Goal: Transaction & Acquisition: Subscribe to service/newsletter

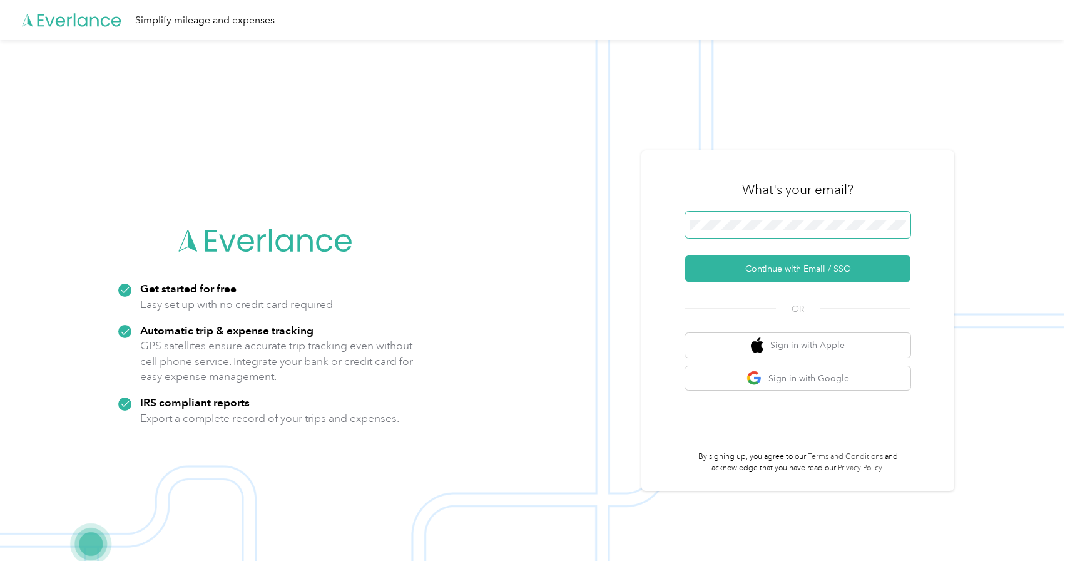
click at [685, 255] on button "Continue with Email / SSO" at bounding box center [797, 268] width 225 height 26
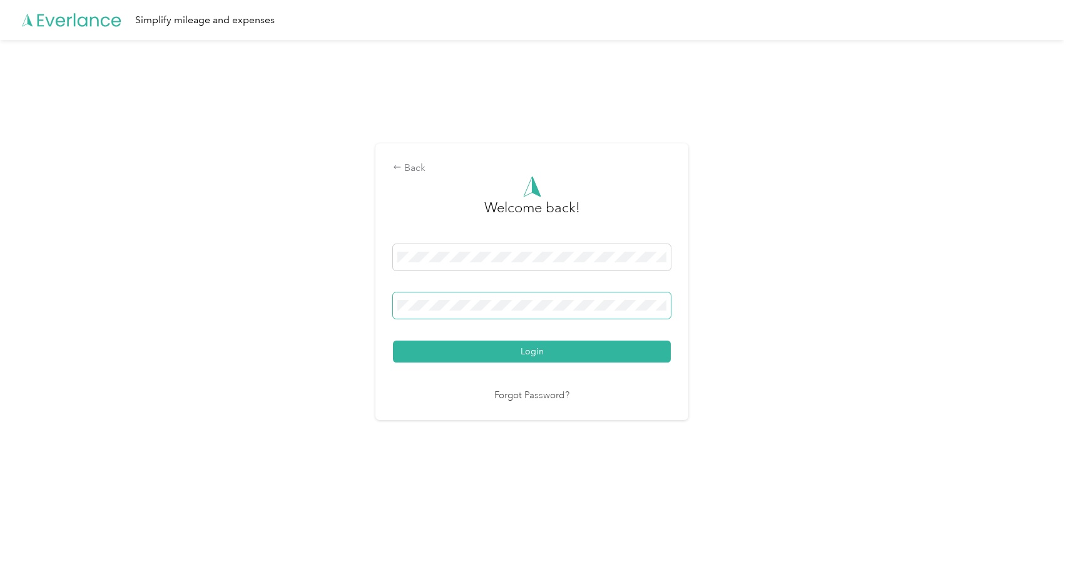
click at [393, 340] on button "Login" at bounding box center [532, 351] width 278 height 22
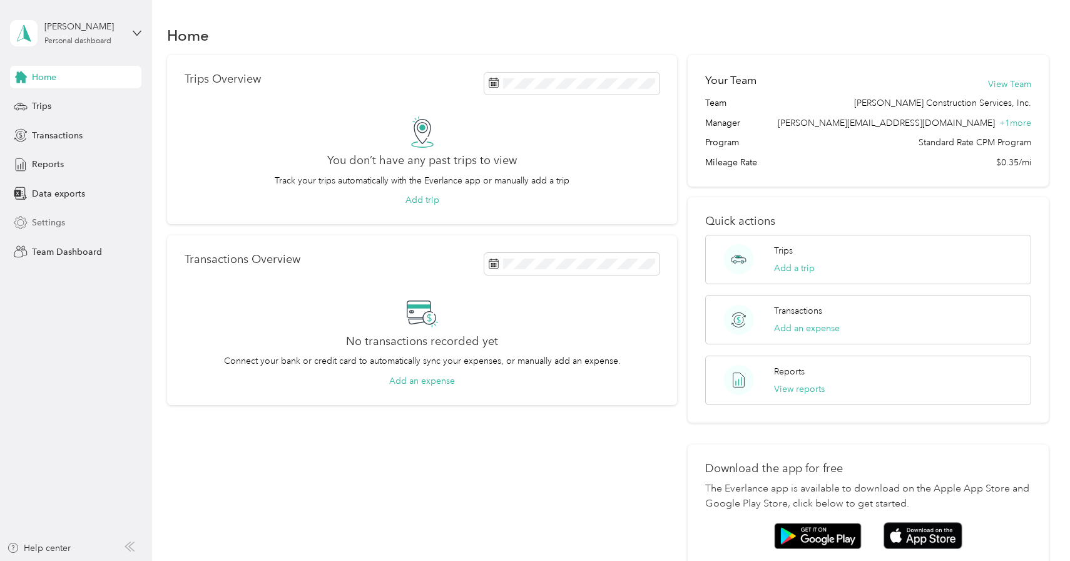
click at [47, 223] on span "Settings" at bounding box center [48, 222] width 33 height 13
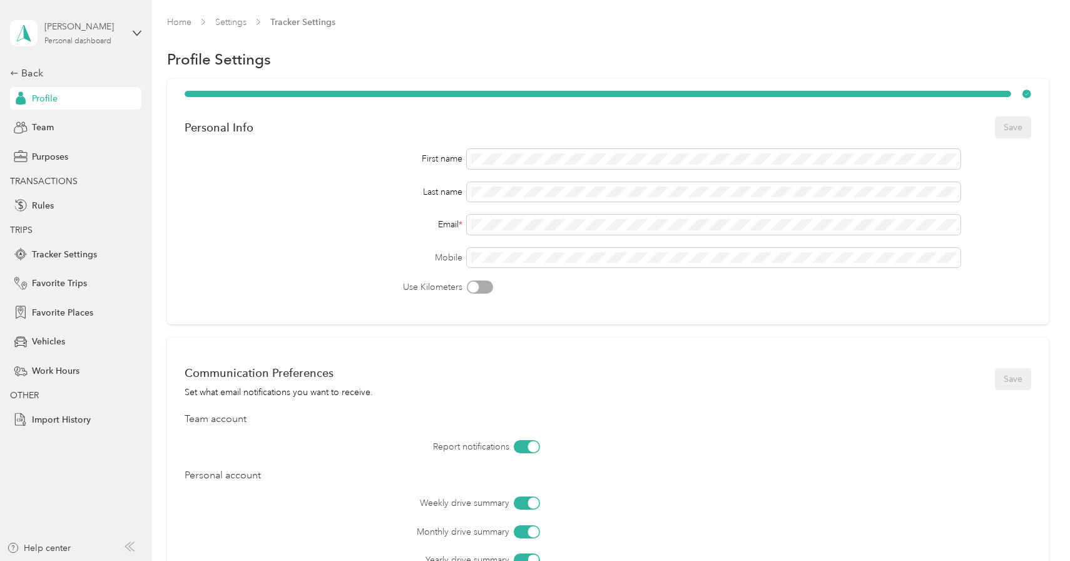
click at [94, 41] on div "Personal dashboard" at bounding box center [77, 42] width 67 height 8
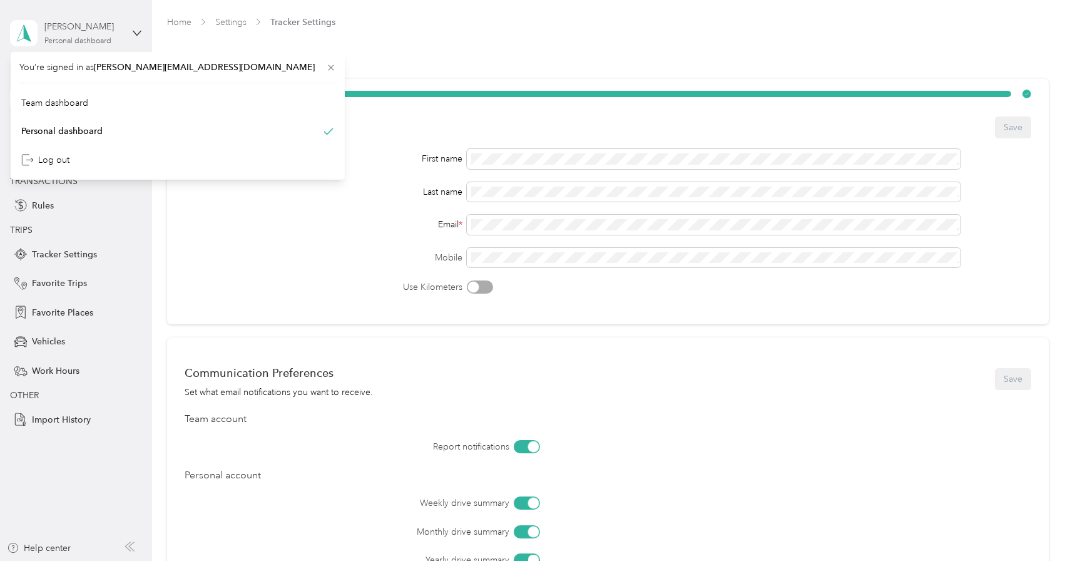
click at [96, 44] on div "Personal dashboard" at bounding box center [77, 42] width 67 height 8
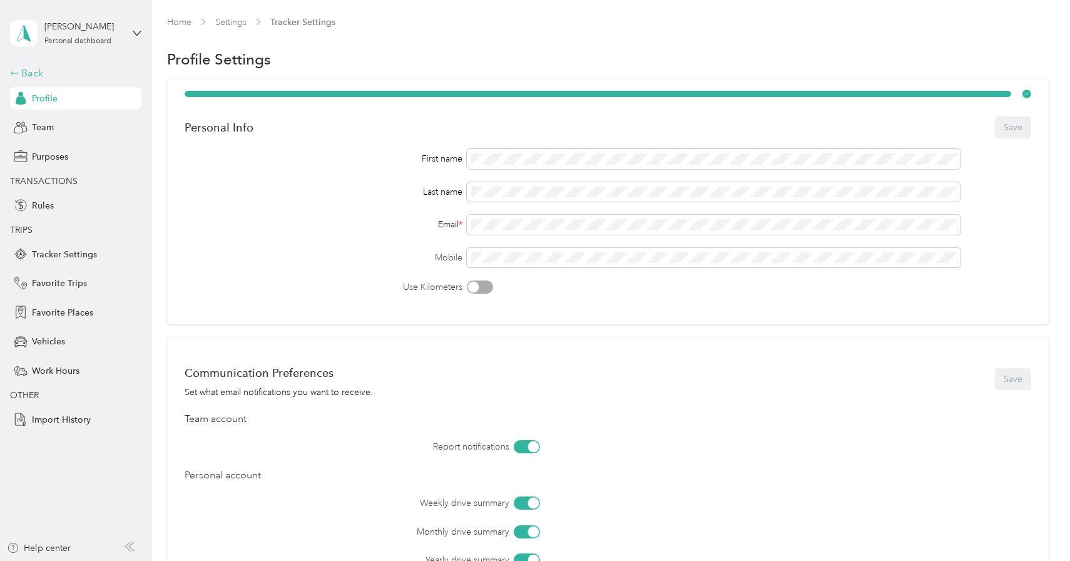
click at [27, 71] on div "Back" at bounding box center [72, 73] width 125 height 15
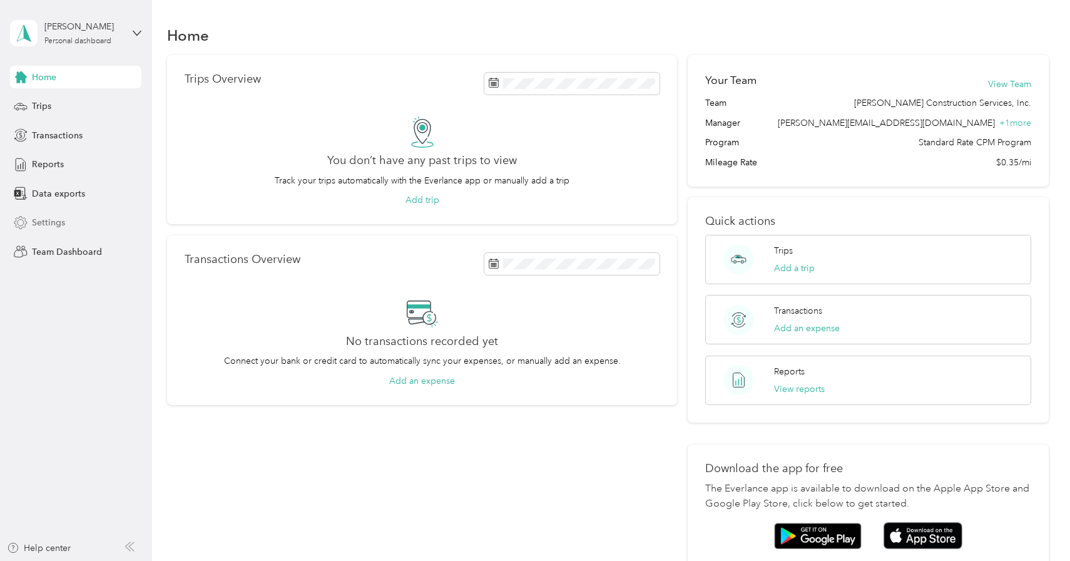
click at [54, 225] on span "Settings" at bounding box center [48, 222] width 33 height 13
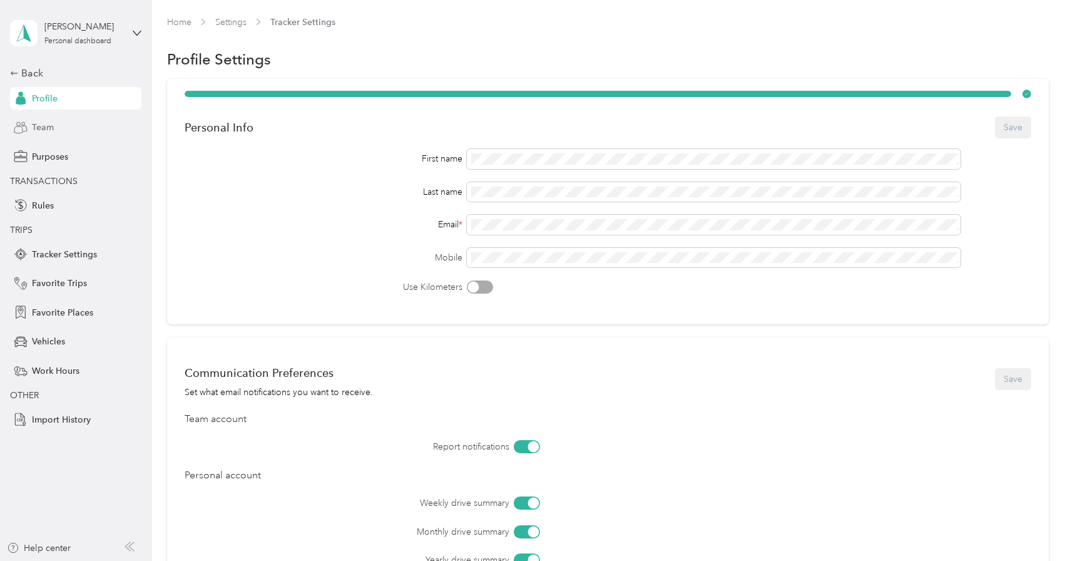
click at [48, 129] on span "Team" at bounding box center [43, 127] width 22 height 13
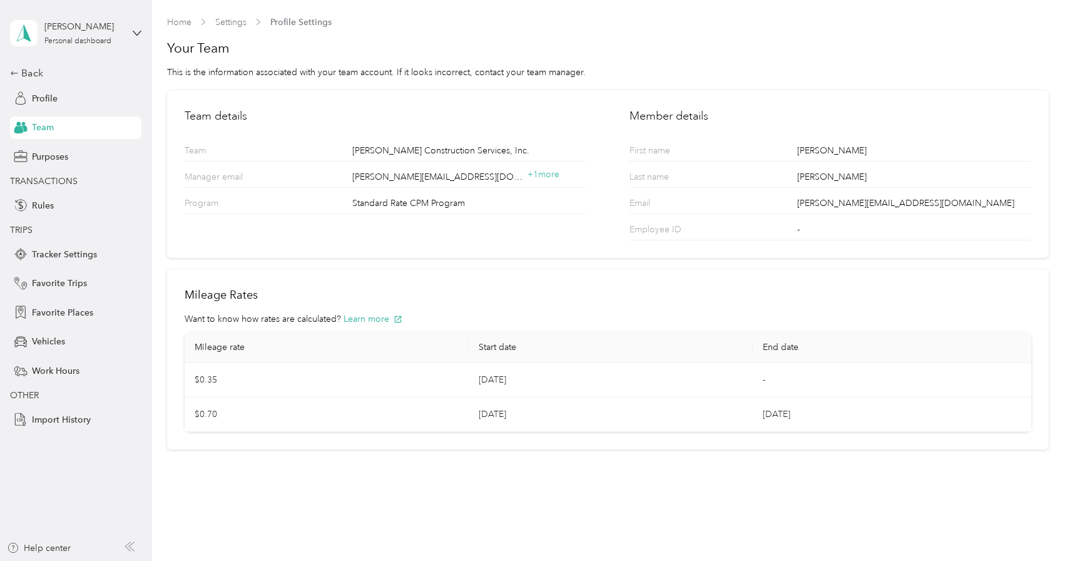
click at [395, 26] on div "Home Settings Profile Settings" at bounding box center [607, 22] width 881 height 13
click at [41, 130] on span "Team" at bounding box center [43, 127] width 22 height 13
click at [32, 73] on div "Back" at bounding box center [72, 73] width 125 height 15
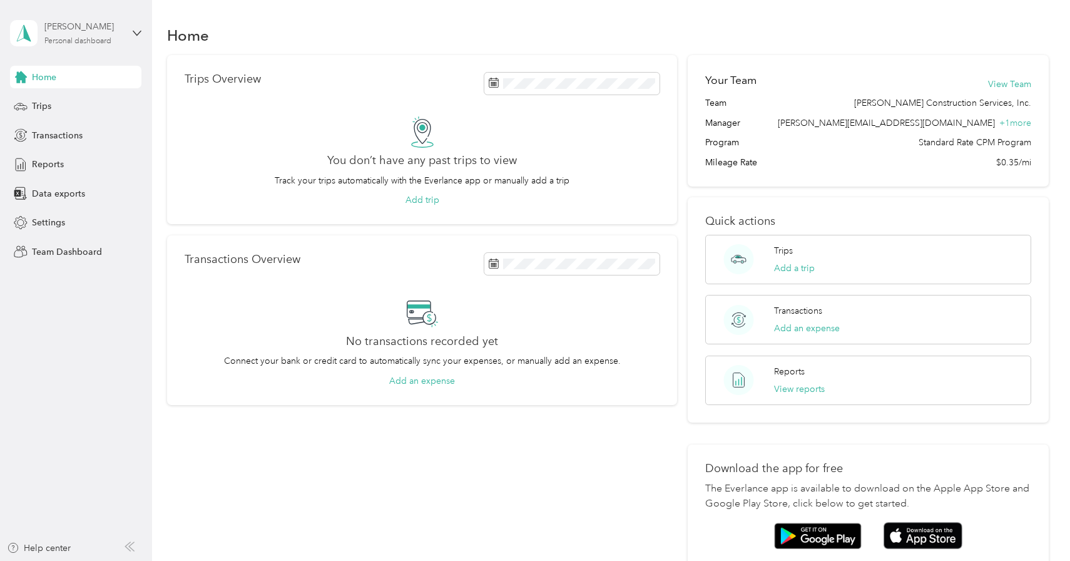
click at [96, 38] on div "Personal dashboard" at bounding box center [77, 42] width 67 height 8
click at [78, 101] on div "Team dashboard" at bounding box center [54, 102] width 67 height 13
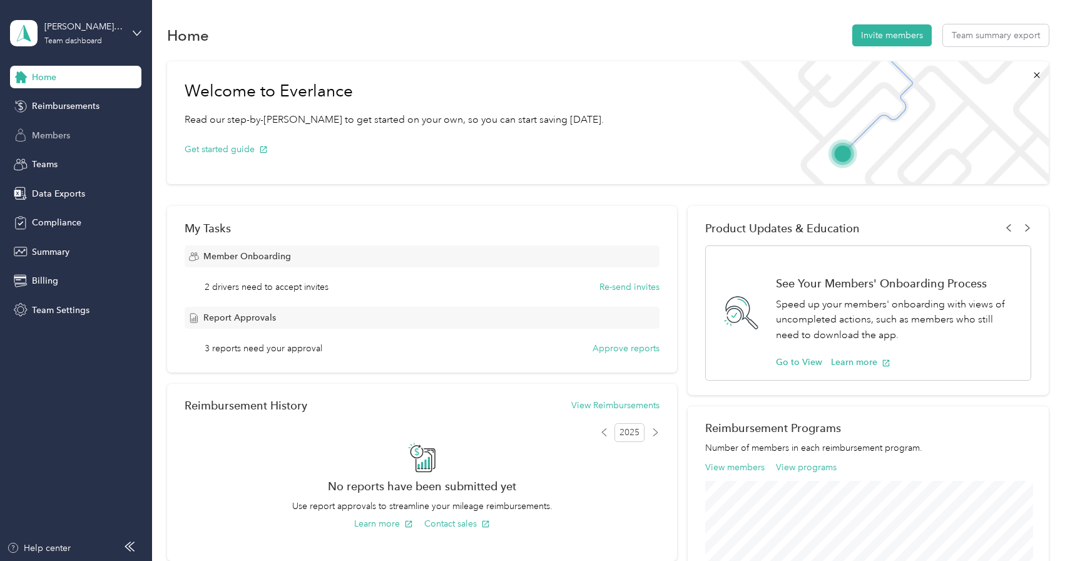
click at [48, 140] on span "Members" at bounding box center [51, 135] width 38 height 13
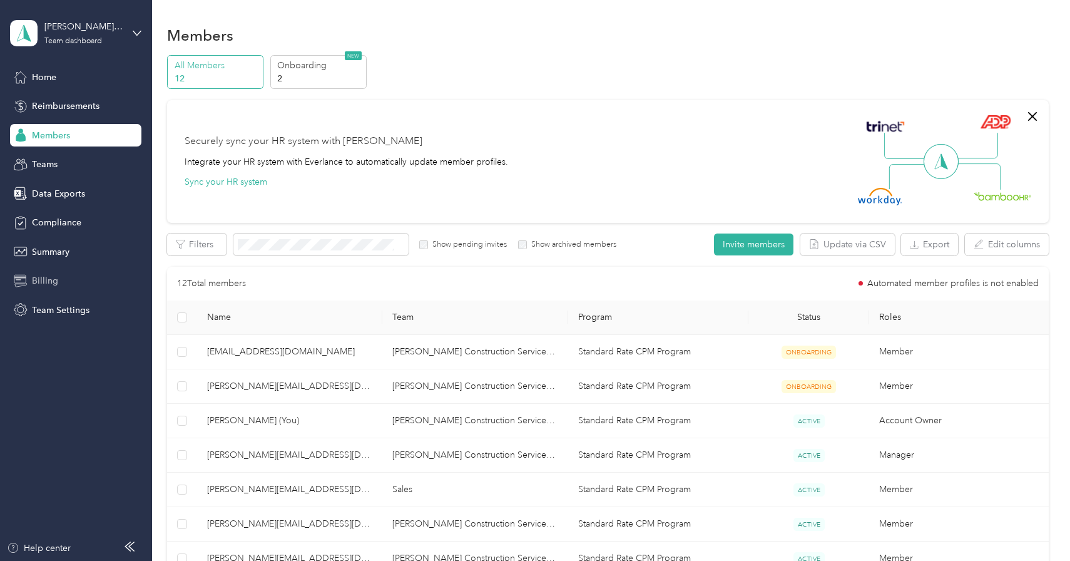
click at [40, 285] on span "Billing" at bounding box center [45, 280] width 26 height 13
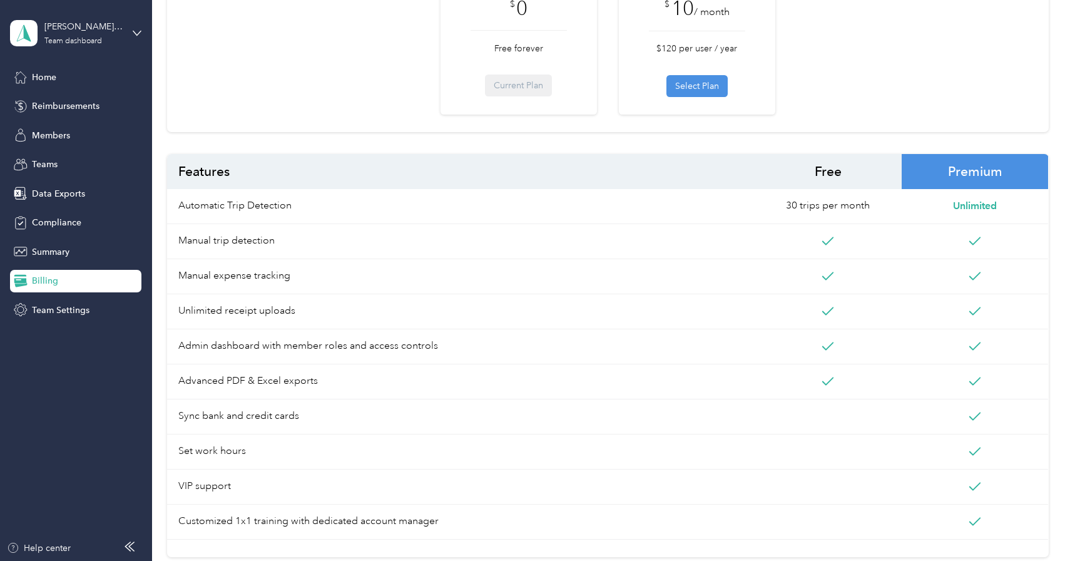
scroll to position [217, 0]
click at [983, 168] on span "Premium" at bounding box center [975, 172] width 147 height 35
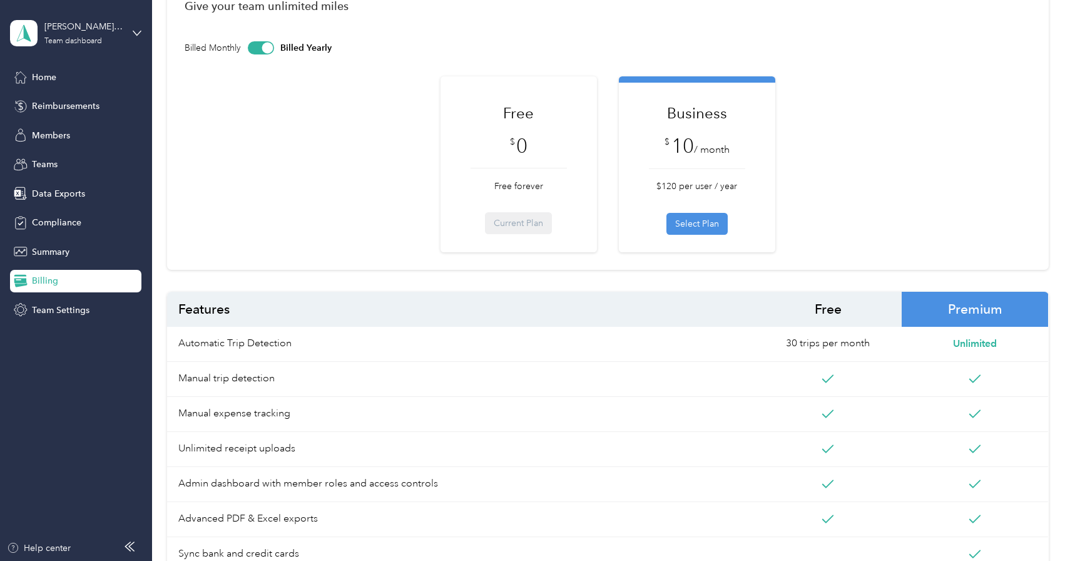
scroll to position [0, 0]
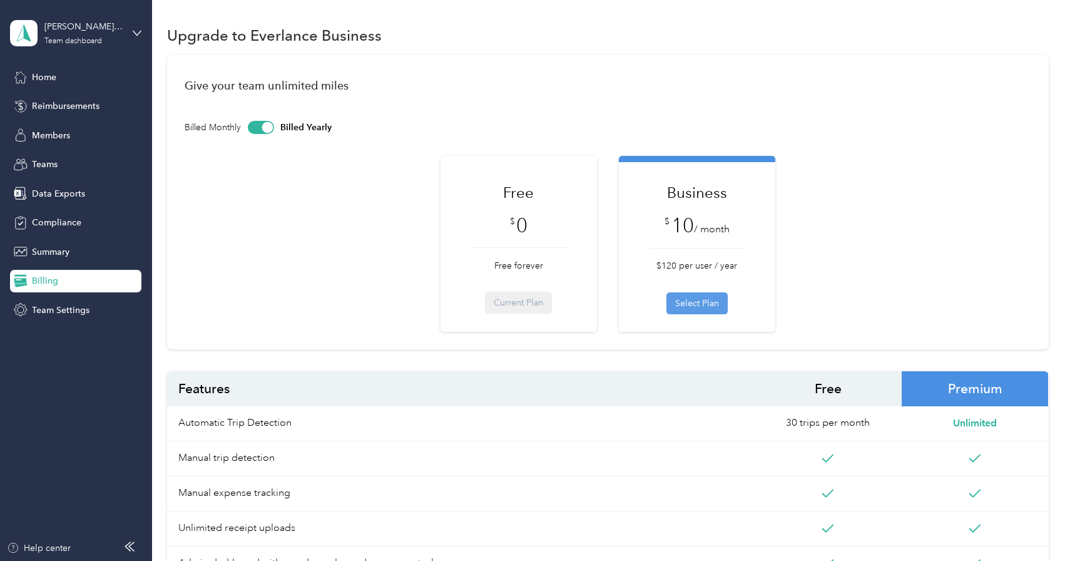
click at [692, 303] on button "Select Plan" at bounding box center [696, 303] width 61 height 22
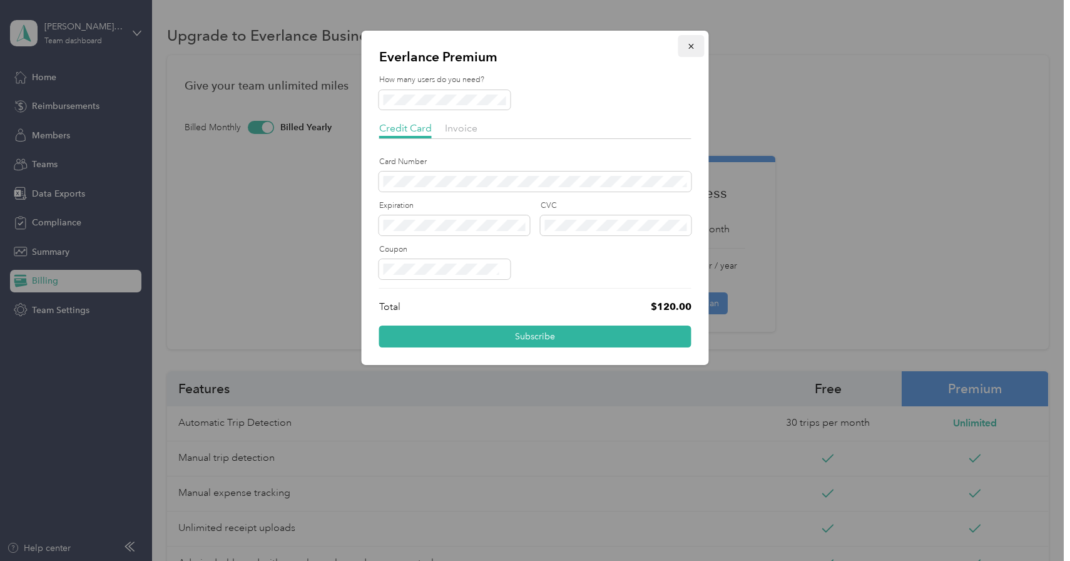
click at [696, 46] on button "button" at bounding box center [691, 46] width 26 height 22
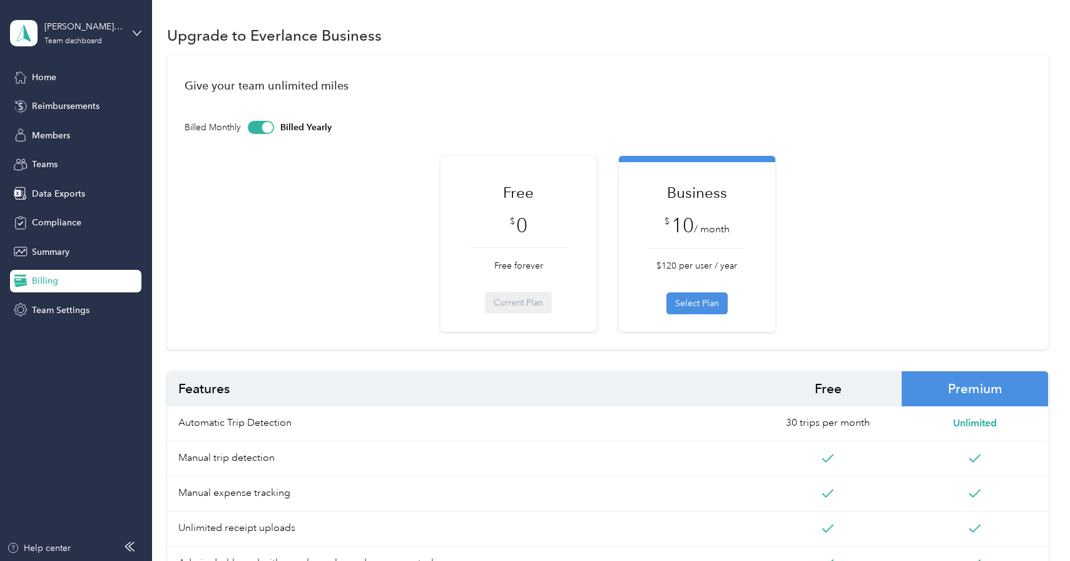
click at [743, 220] on div "$ 10 / month" at bounding box center [697, 226] width 96 height 23
click at [994, 382] on span "Premium" at bounding box center [975, 388] width 147 height 35
click at [710, 298] on button "Select Plan" at bounding box center [696, 303] width 61 height 22
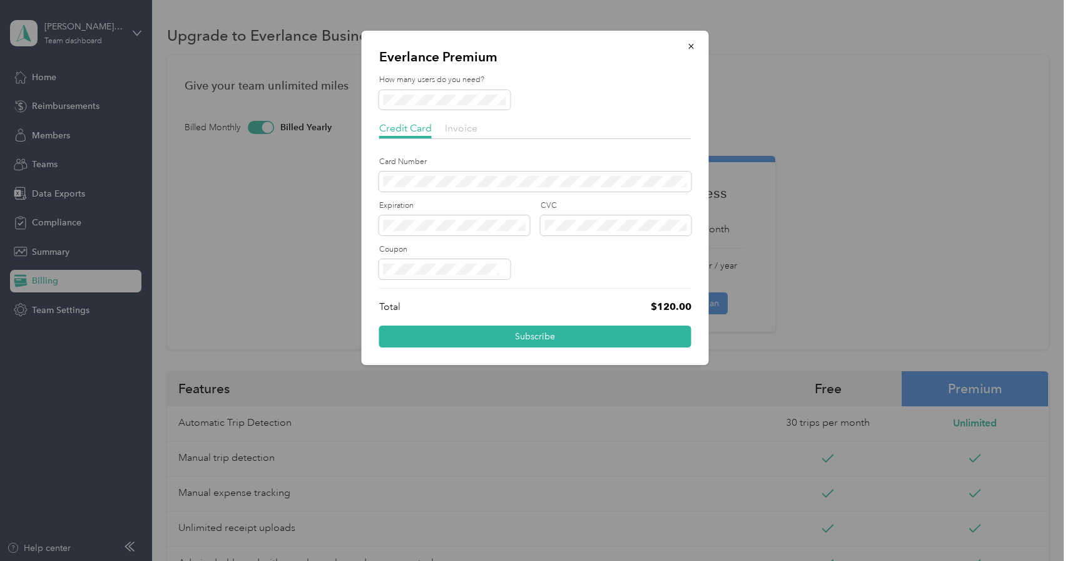
click at [458, 126] on span "Invoice" at bounding box center [461, 128] width 33 height 12
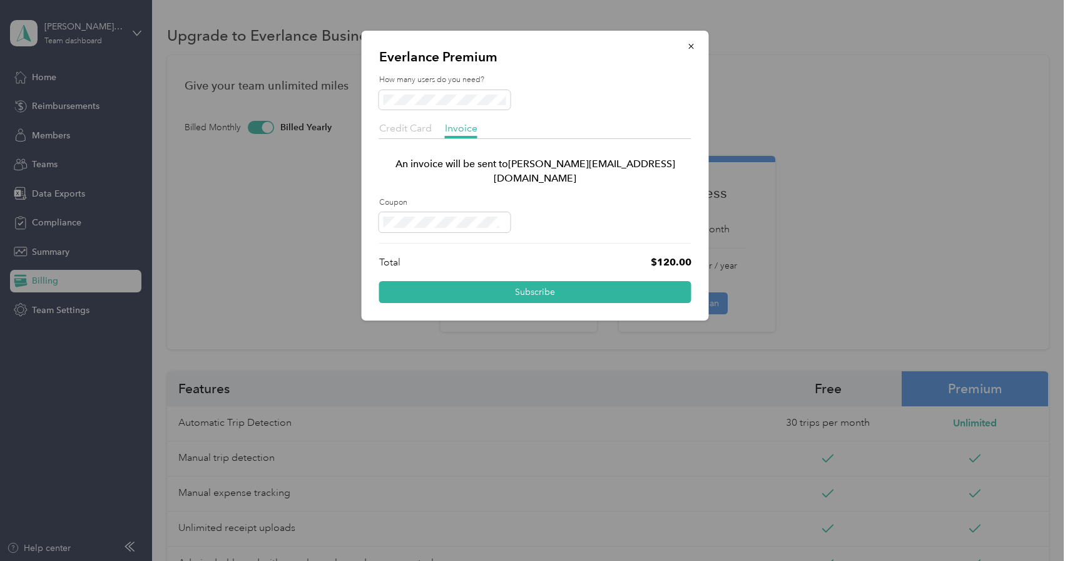
click at [416, 126] on span "Credit Card" at bounding box center [405, 128] width 53 height 12
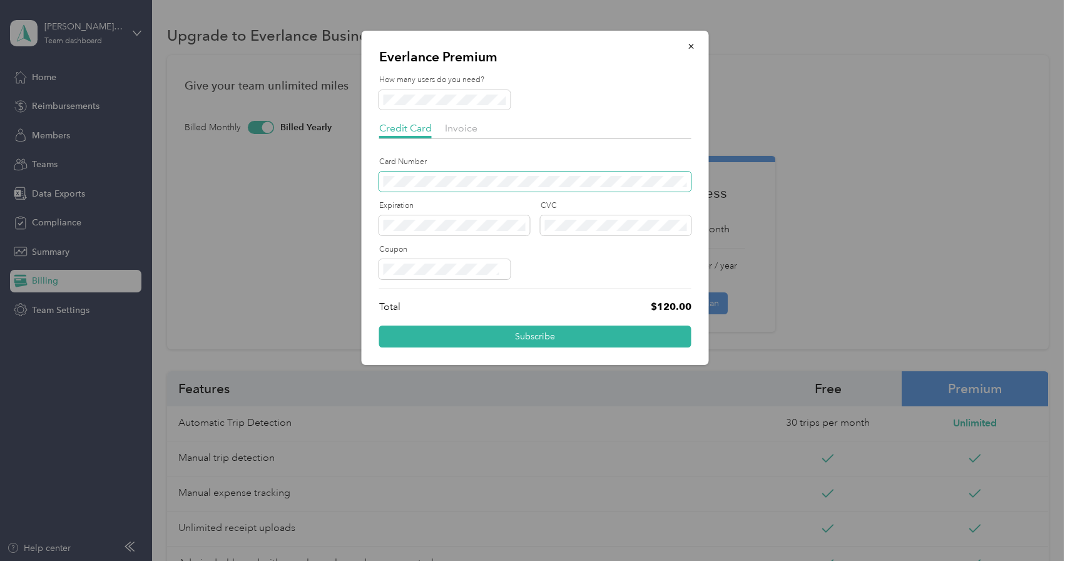
click at [431, 175] on span at bounding box center [535, 181] width 312 height 20
click at [553, 259] on div at bounding box center [535, 269] width 312 height 20
click at [549, 339] on button "Subscribe" at bounding box center [535, 336] width 312 height 22
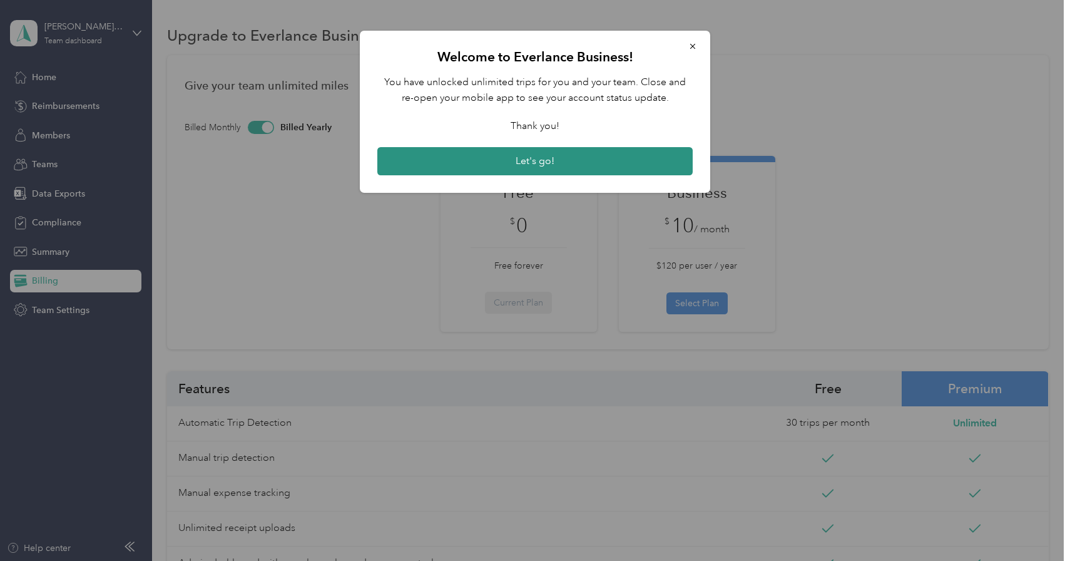
click at [550, 163] on button "Let's go!" at bounding box center [534, 161] width 315 height 29
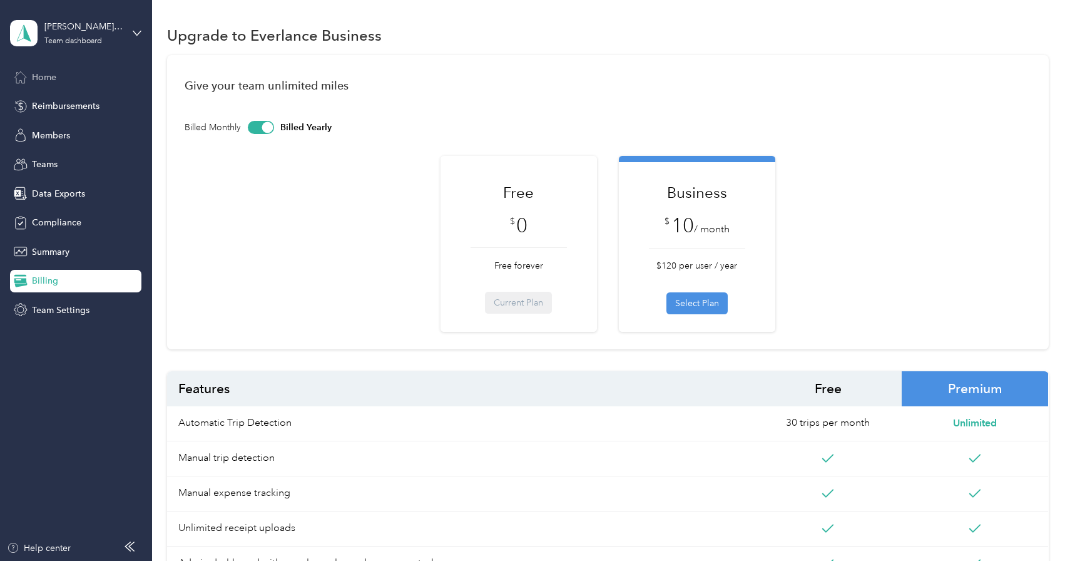
click at [44, 79] on span "Home" at bounding box center [44, 77] width 24 height 13
